Goal: Find specific page/section: Find specific page/section

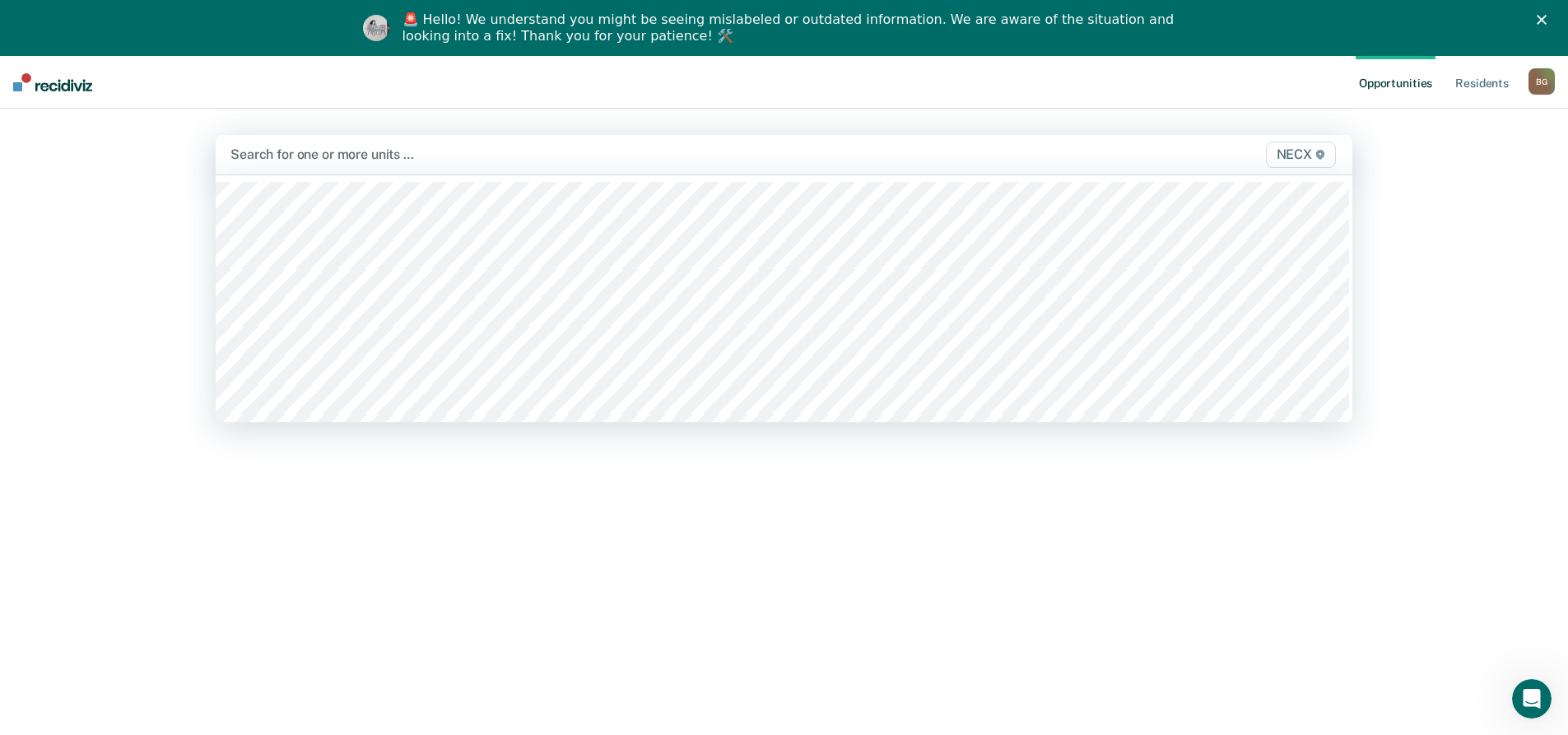
click at [346, 149] on div at bounding box center [617, 154] width 774 height 19
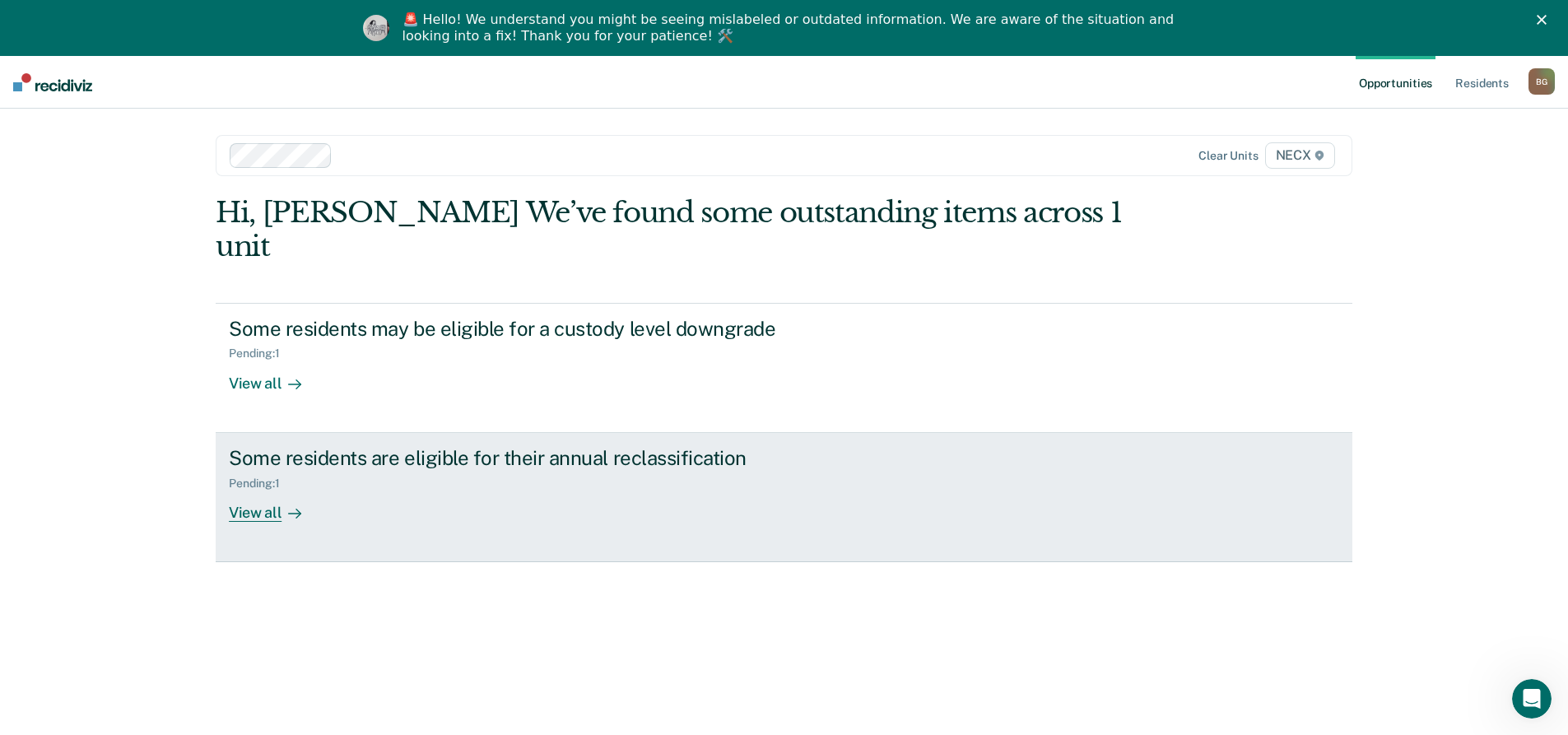
click at [528, 462] on div "Some residents are eligible for their annual reclassification Pending : 1 View …" at bounding box center [538, 484] width 618 height 76
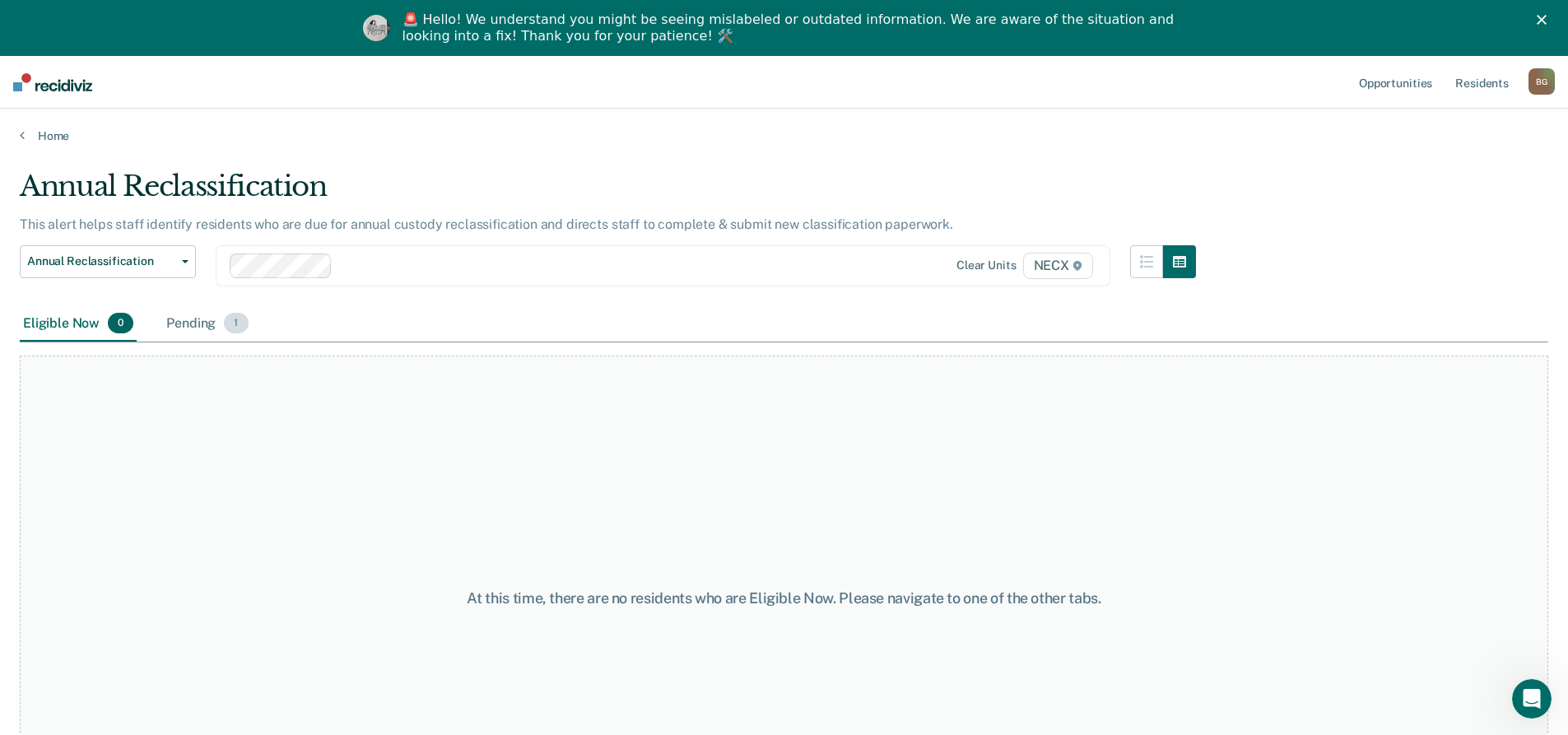
click at [189, 316] on div "Pending 1" at bounding box center [207, 324] width 88 height 36
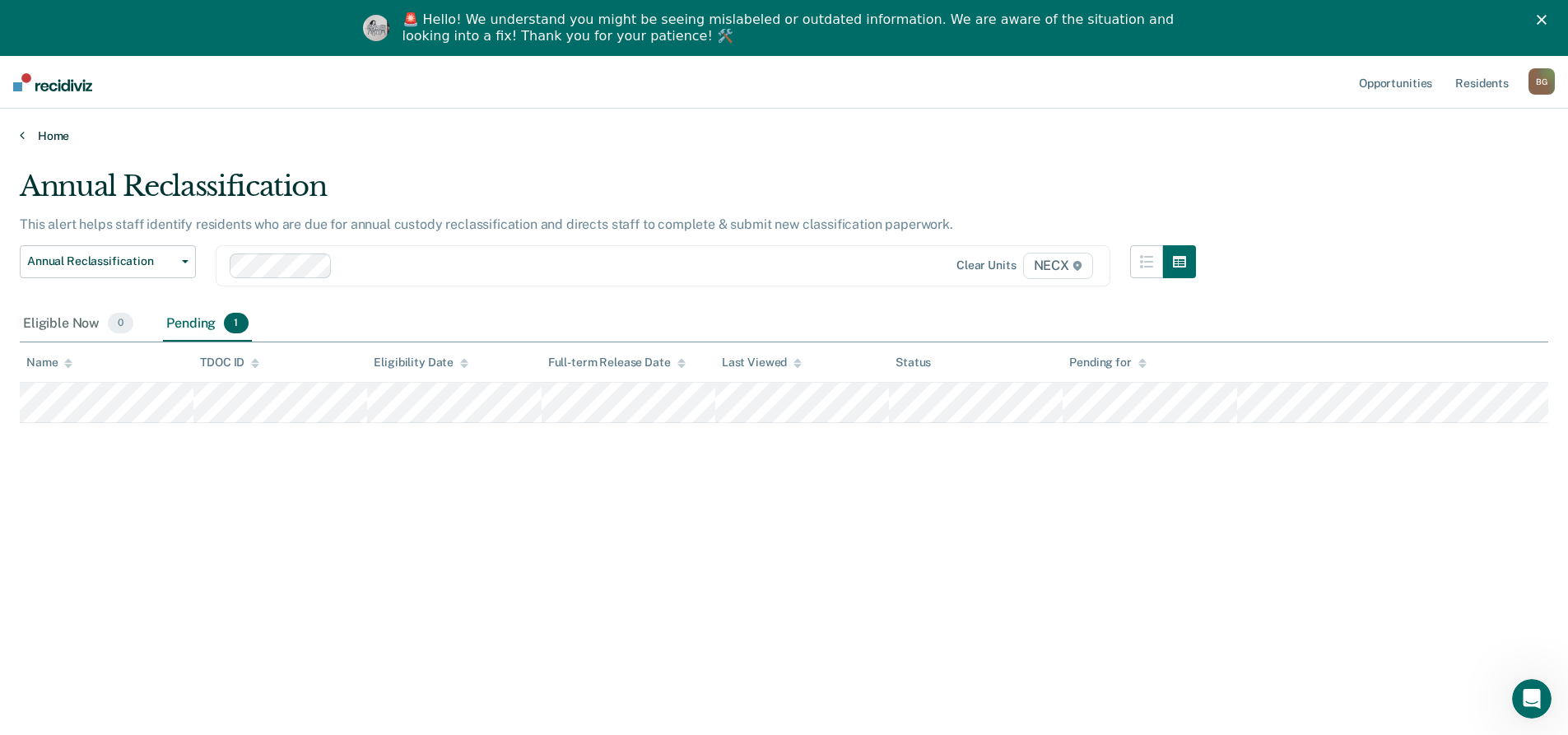
click at [54, 134] on link "Home" at bounding box center [784, 135] width 1528 height 14
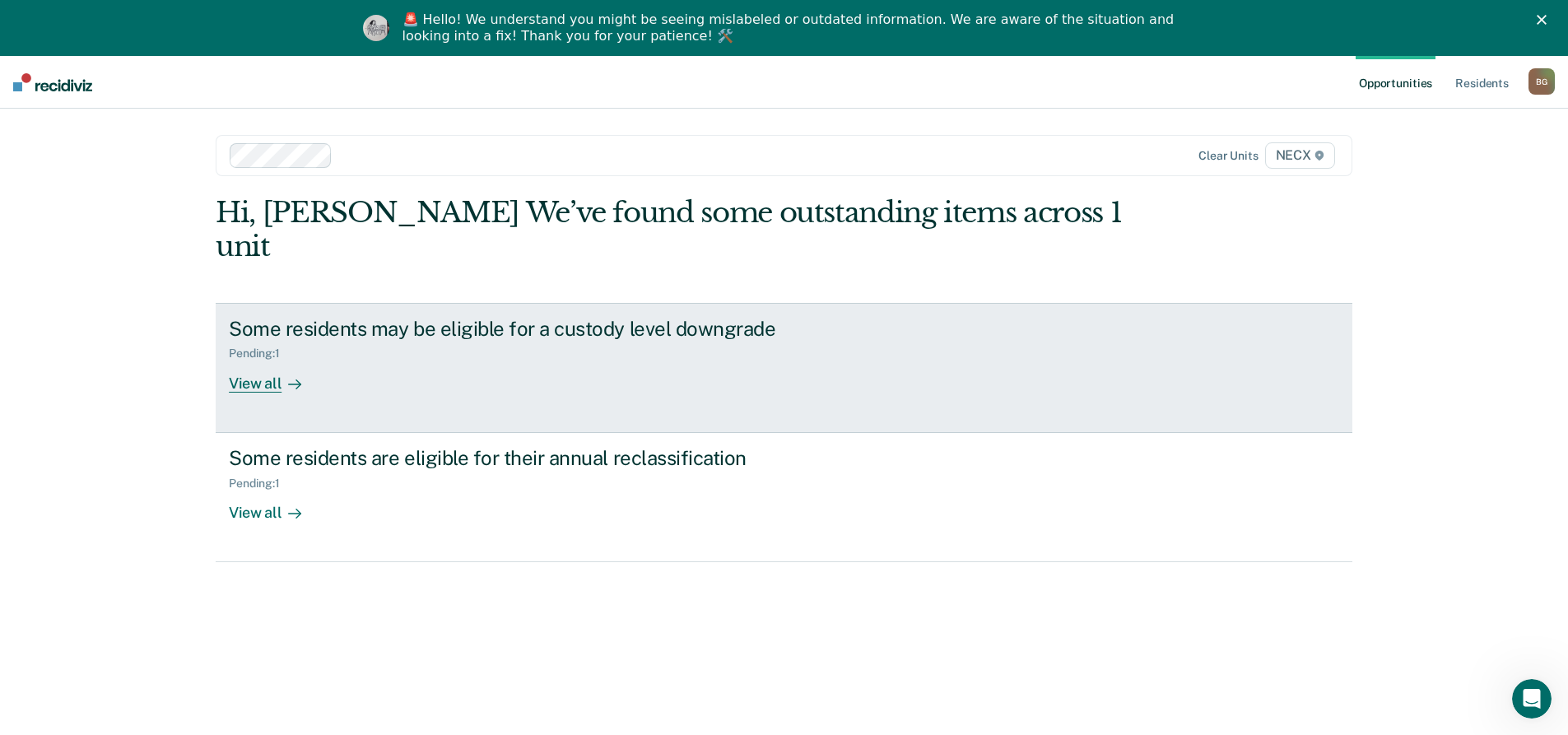
click at [488, 374] on link "Some residents may be eligible for a custody level downgrade Pending : 1 View a…" at bounding box center [784, 368] width 1136 height 130
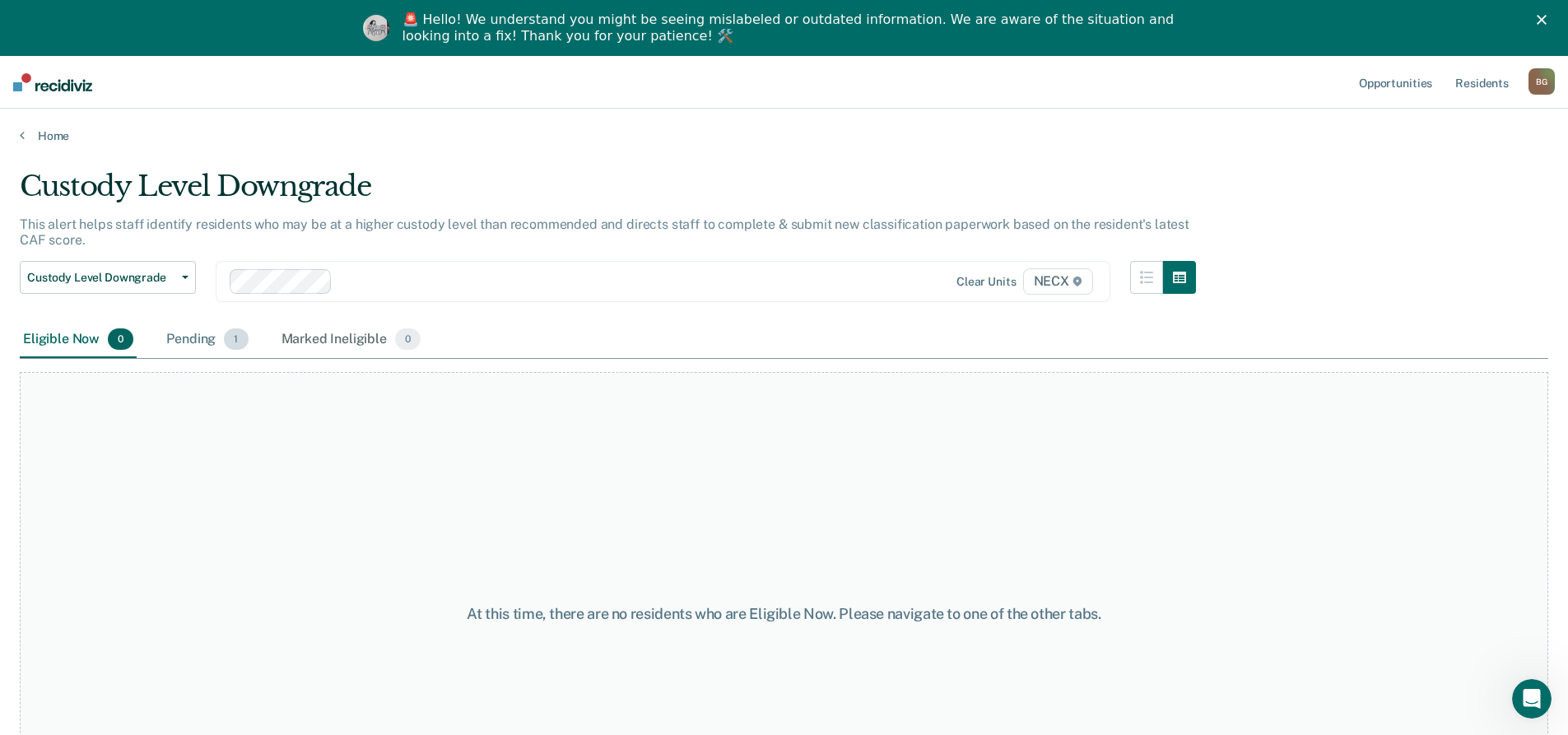
click at [201, 338] on div "Pending 1" at bounding box center [207, 341] width 88 height 36
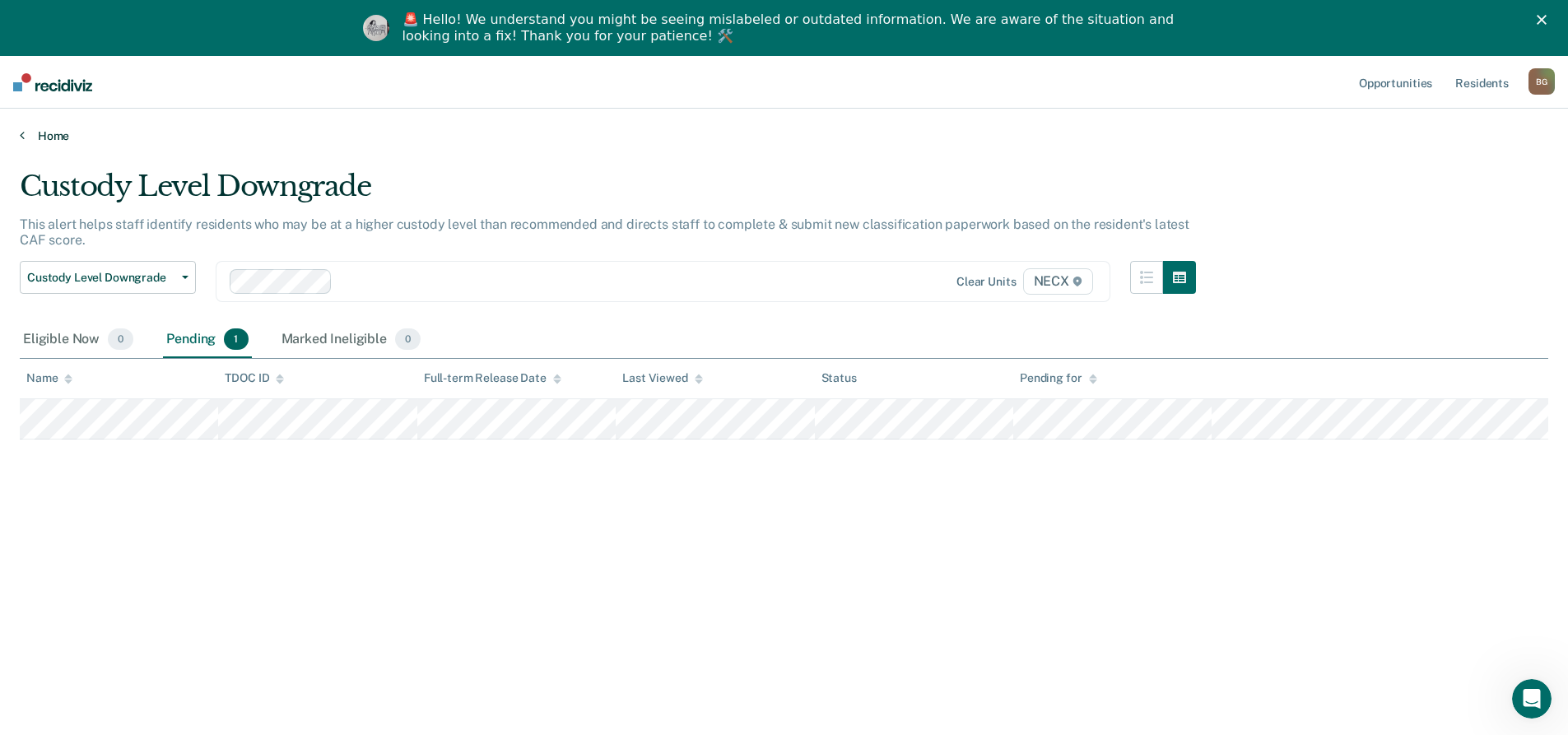
click at [65, 140] on link "Home" at bounding box center [784, 135] width 1528 height 14
